Goal: Task Accomplishment & Management: Complete application form

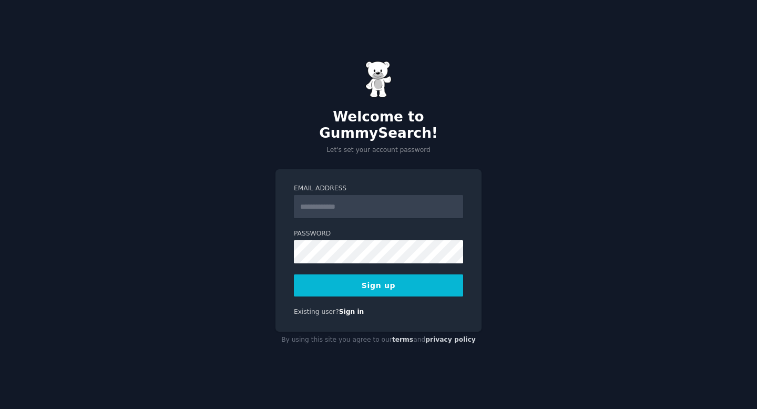
click at [337, 197] on input "Email Address" at bounding box center [378, 206] width 169 height 23
type input "**********"
click at [378, 276] on button "Sign up" at bounding box center [378, 285] width 169 height 22
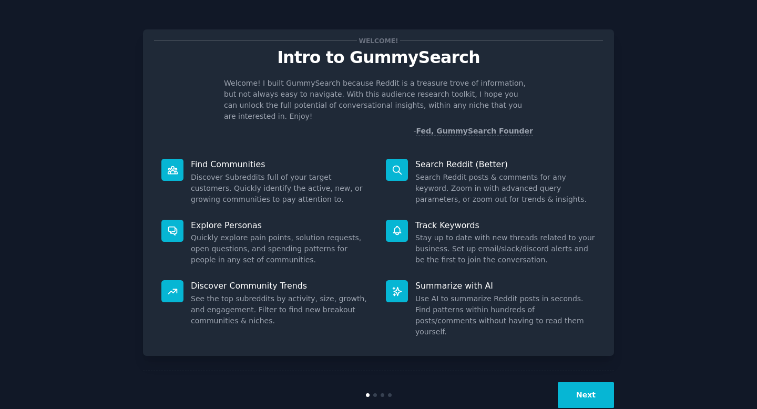
click at [582, 382] on button "Next" at bounding box center [586, 395] width 56 height 26
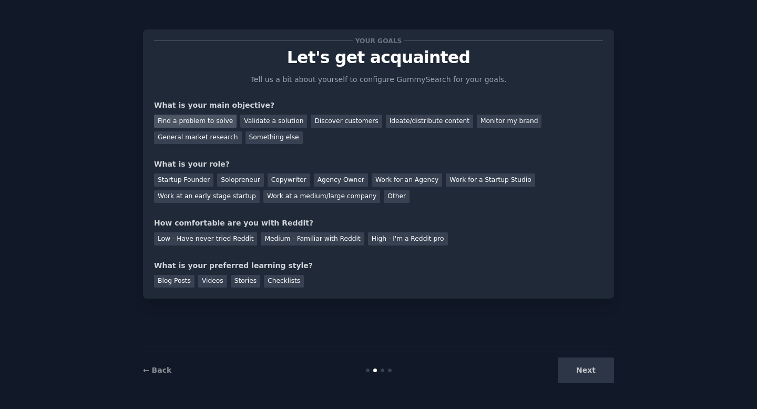
click at [212, 122] on div "Find a problem to solve" at bounding box center [195, 121] width 83 height 13
click at [196, 180] on div "Startup Founder" at bounding box center [183, 180] width 59 height 13
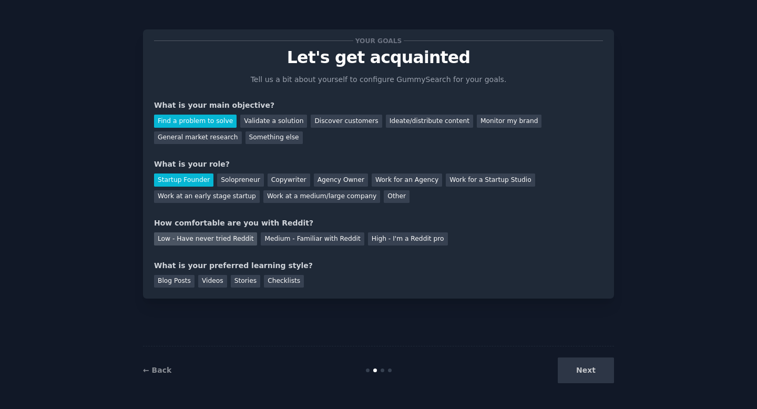
click at [221, 240] on div "Low - Have never tried Reddit" at bounding box center [205, 238] width 103 height 13
click at [206, 279] on div "Videos" at bounding box center [212, 281] width 29 height 13
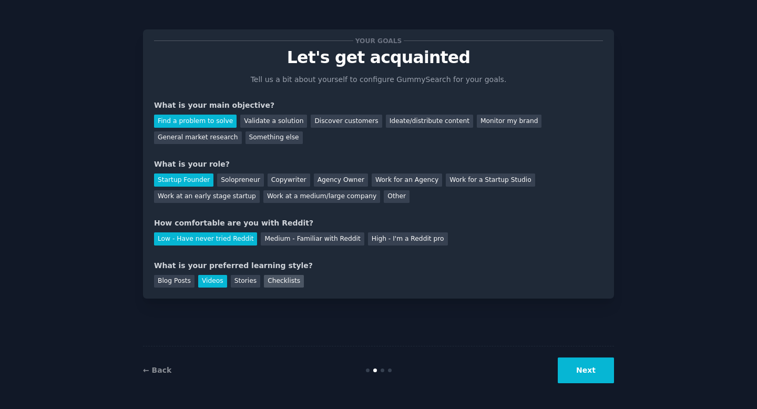
click at [277, 280] on div "Checklists" at bounding box center [284, 281] width 40 height 13
click at [574, 363] on button "Next" at bounding box center [586, 371] width 56 height 26
